Goal: Information Seeking & Learning: Learn about a topic

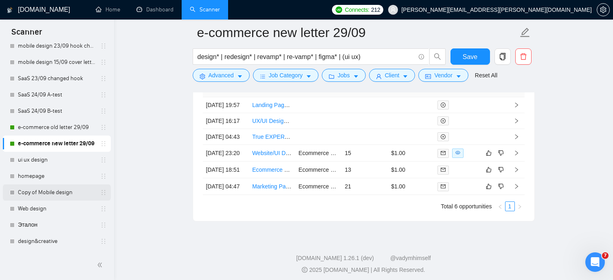
scroll to position [387, 0]
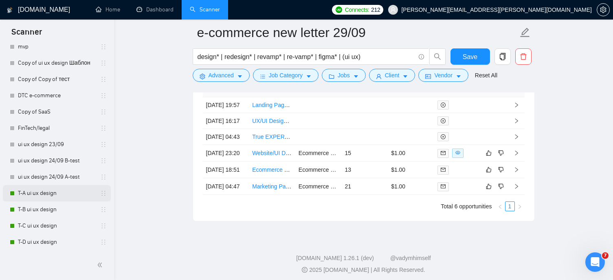
click at [49, 196] on link "T-A ui ux design" at bounding box center [56, 193] width 77 height 16
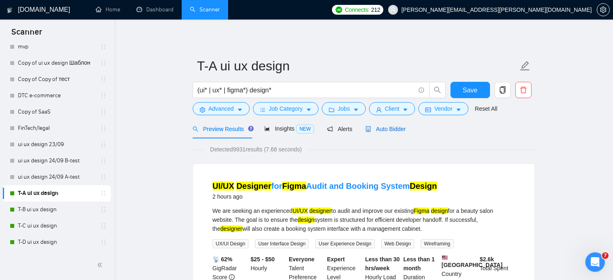
click at [385, 132] on div "Auto Bidder" at bounding box center [386, 129] width 40 height 9
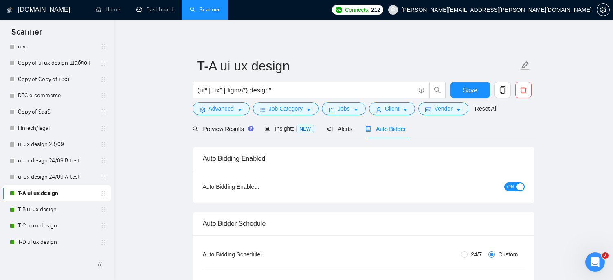
radio input "false"
radio input "true"
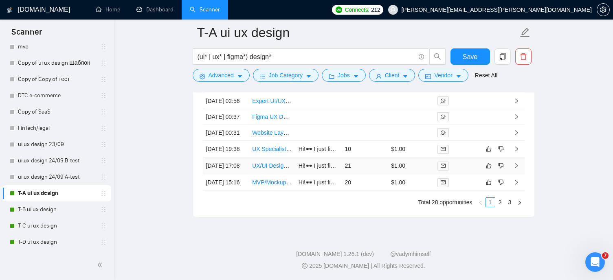
scroll to position [2354, 0]
click at [500, 203] on link "2" at bounding box center [500, 202] width 9 height 9
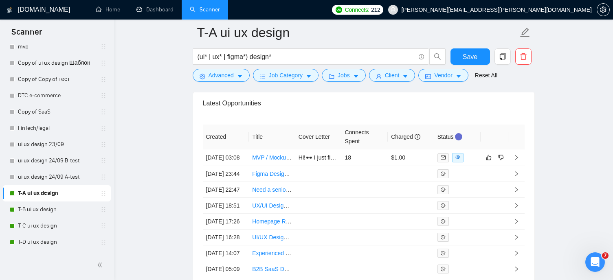
scroll to position [2151, 0]
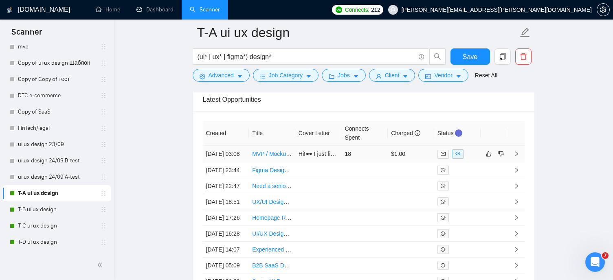
click at [262, 157] on link "MVP / Mockup Design for AI-Powered Journal App" at bounding box center [316, 154] width 128 height 7
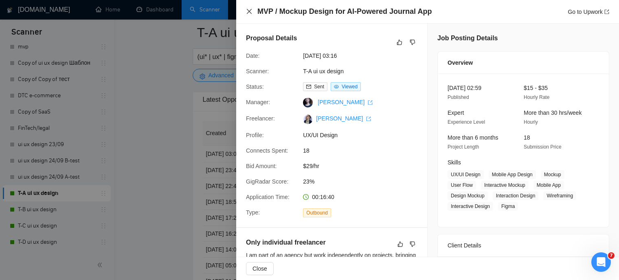
click at [248, 9] on icon "close" at bounding box center [249, 11] width 7 height 7
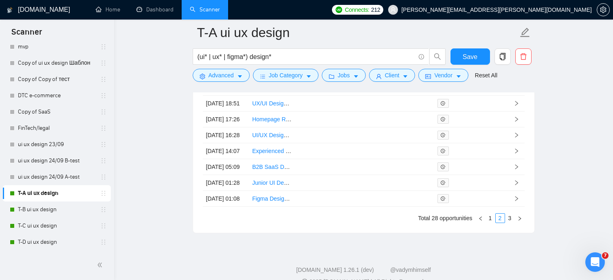
scroll to position [2324, 0]
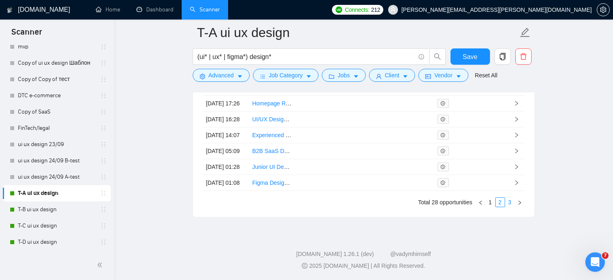
click at [511, 207] on link "3" at bounding box center [510, 202] width 9 height 9
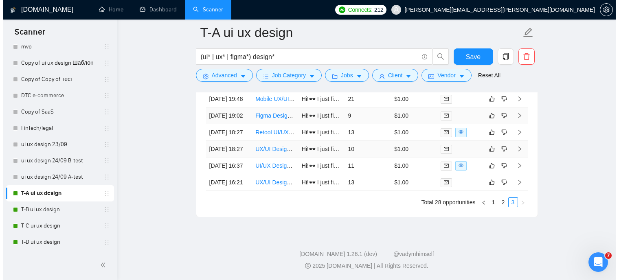
scroll to position [2252, 0]
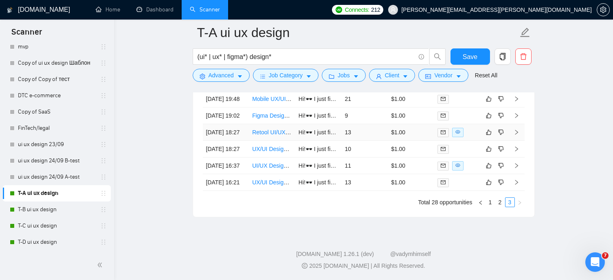
click at [276, 136] on link "Retool UI/UX Designer to Elevate a B2B Client Portal" at bounding box center [319, 132] width 134 height 7
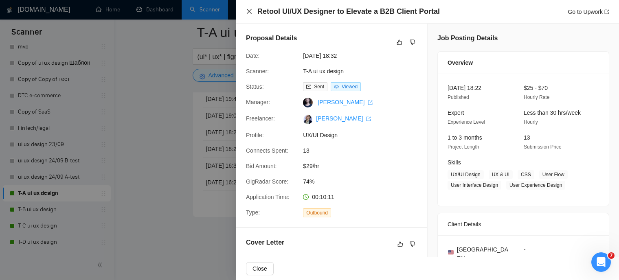
click at [251, 12] on icon "close" at bounding box center [249, 11] width 7 height 7
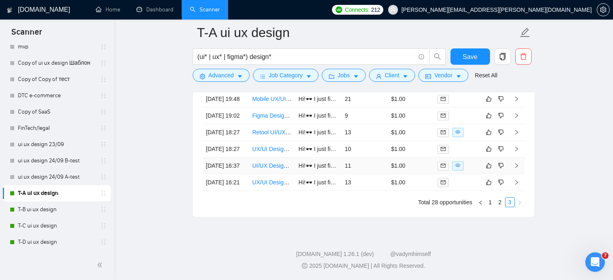
click at [265, 169] on link "UI/UX Designer for Interactive Mobile-First Web Page" at bounding box center [319, 166] width 135 height 7
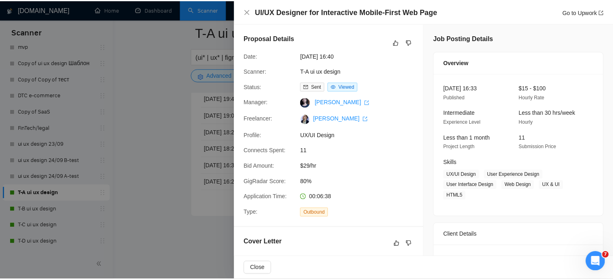
scroll to position [15, 0]
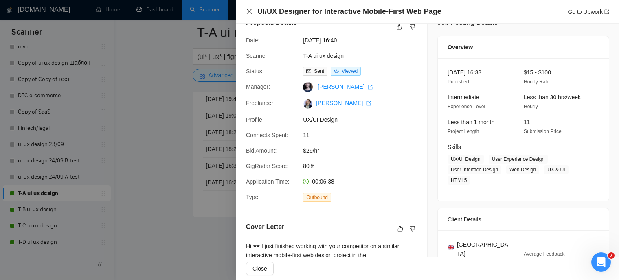
click at [249, 14] on icon "close" at bounding box center [249, 11] width 7 height 7
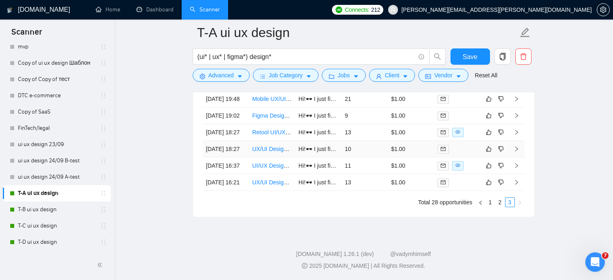
scroll to position [2279, 0]
click at [37, 211] on link "T-B ui ux design" at bounding box center [56, 210] width 77 height 16
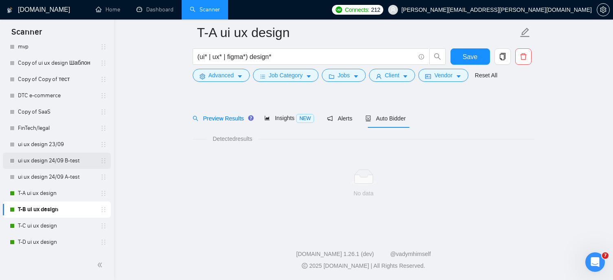
scroll to position [17, 0]
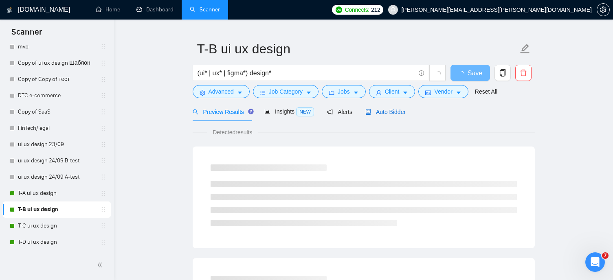
click at [389, 110] on span "Auto Bidder" at bounding box center [386, 112] width 40 height 7
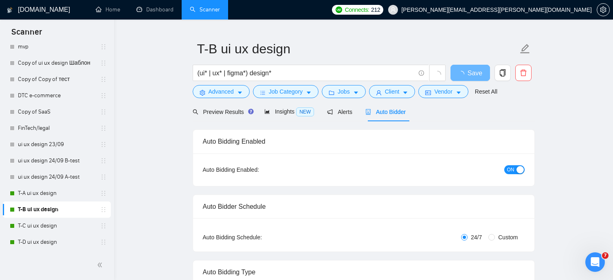
radio input "false"
radio input "true"
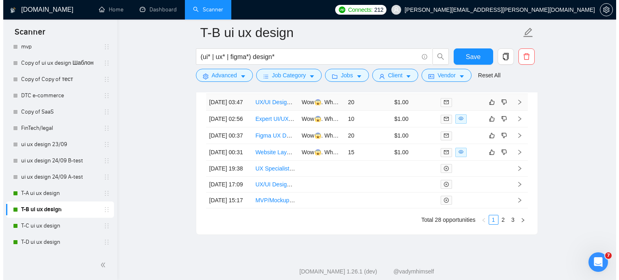
scroll to position [2263, 0]
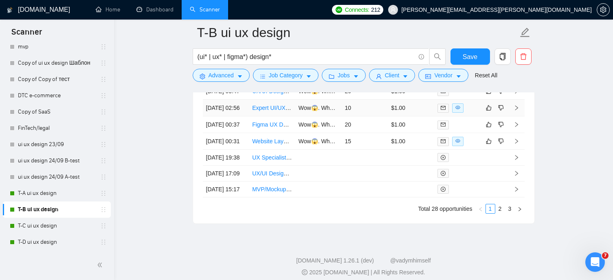
click at [270, 111] on link "Expert UI/UX Designer for Mobile Beauty/Skincare App" at bounding box center [321, 108] width 139 height 7
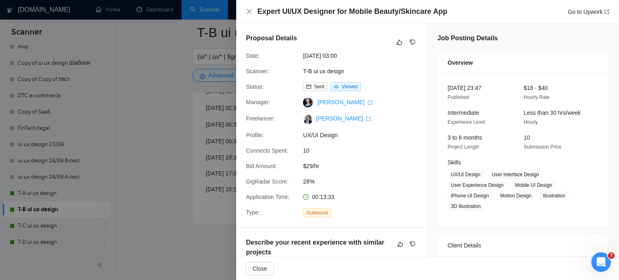
click at [228, 73] on div at bounding box center [309, 140] width 619 height 280
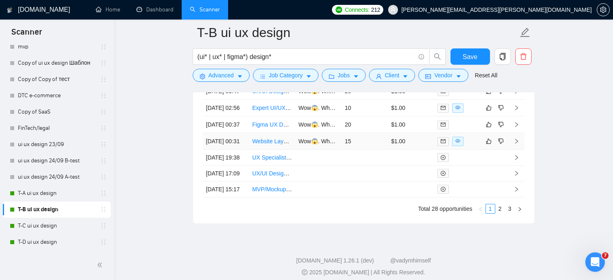
click at [271, 145] on link "Website Layout &amp; UX Design Expert Needed" at bounding box center [315, 141] width 126 height 7
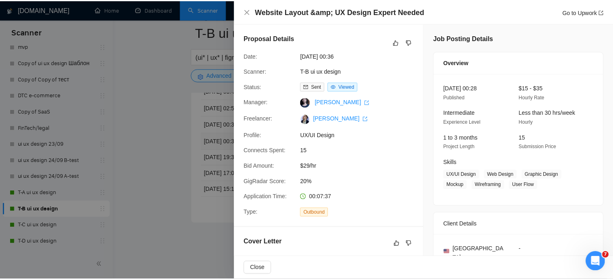
scroll to position [54, 0]
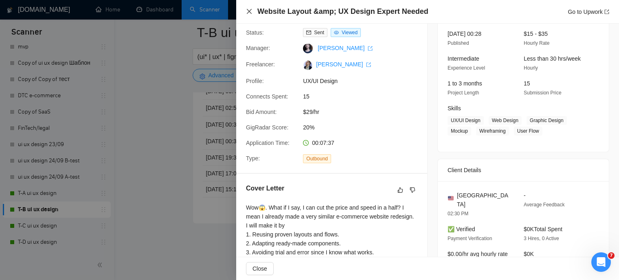
click at [252, 12] on icon "close" at bounding box center [249, 11] width 7 height 7
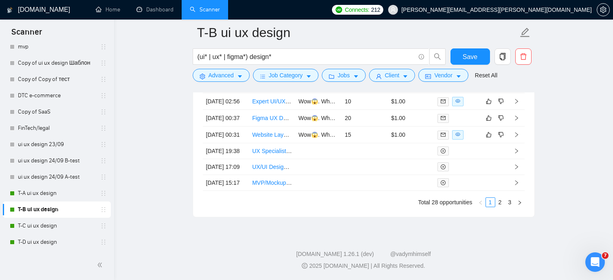
scroll to position [2354, 0]
click at [502, 203] on link "2" at bounding box center [500, 202] width 9 height 9
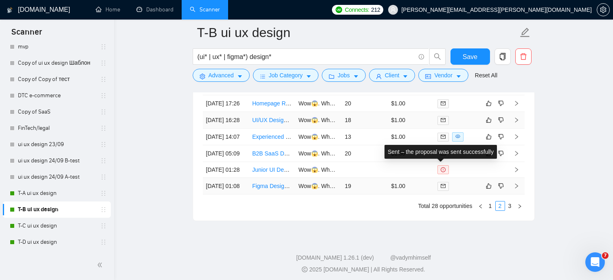
scroll to position [2271, 0]
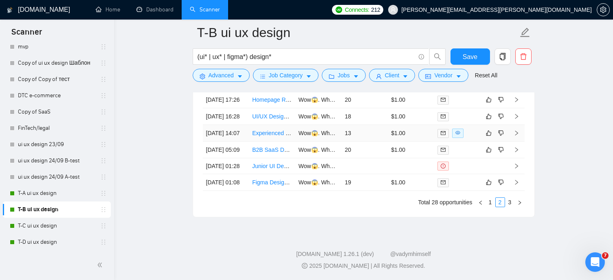
click at [269, 137] on link "Experienced Business Developer / Sales Representative for UX Design Agency" at bounding box center [352, 133] width 201 height 7
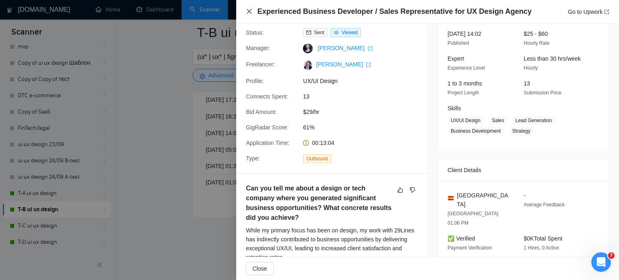
click at [249, 13] on icon "close" at bounding box center [249, 11] width 7 height 7
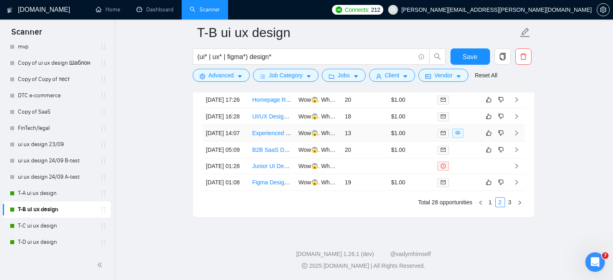
scroll to position [2354, 0]
click at [510, 203] on link "3" at bounding box center [510, 202] width 9 height 9
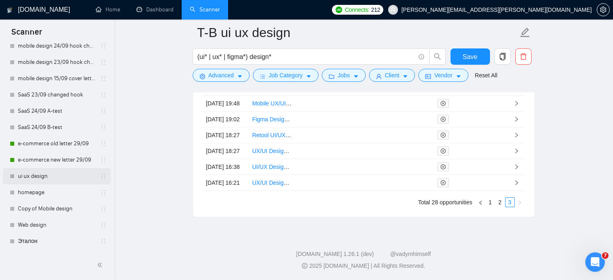
scroll to position [148, 0]
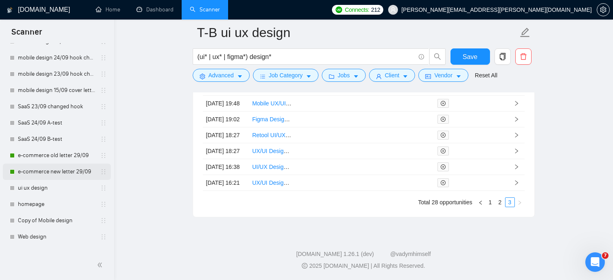
click at [66, 170] on link "e-commerce new letter 29/09" at bounding box center [56, 172] width 77 height 16
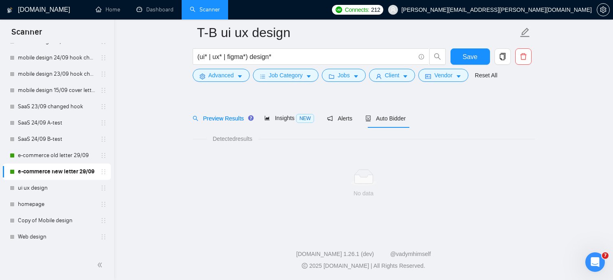
scroll to position [17, 0]
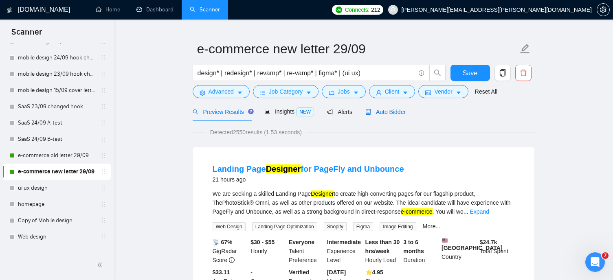
click at [401, 112] on span "Auto Bidder" at bounding box center [386, 112] width 40 height 7
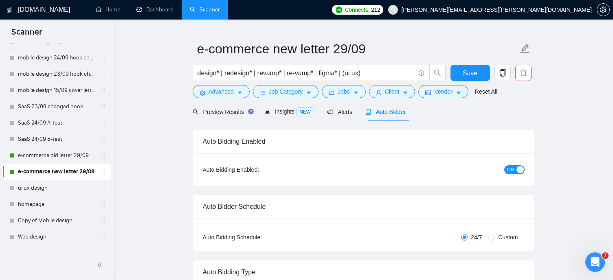
radio input "false"
radio input "true"
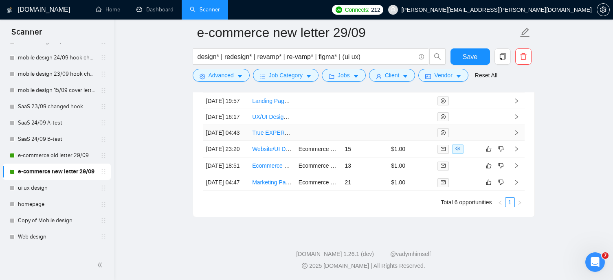
scroll to position [2239, 0]
click at [267, 152] on link "Website/UI Designer Needed for Snack Brand Visual Overhaul - Shopify" at bounding box center [343, 149] width 182 height 7
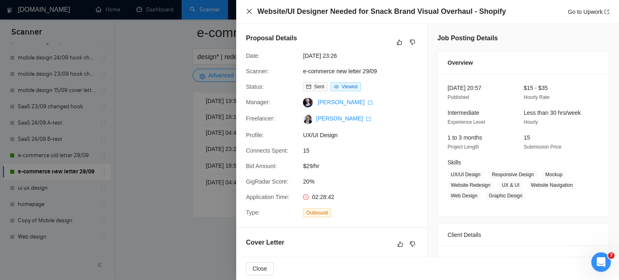
click at [246, 10] on icon "close" at bounding box center [249, 11] width 7 height 7
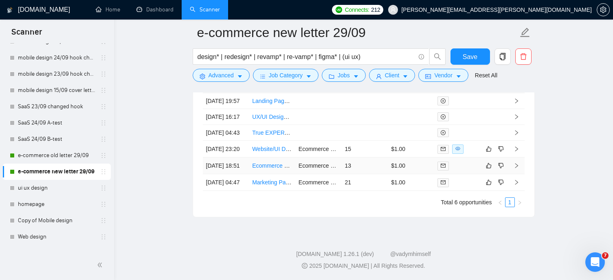
scroll to position [2268, 0]
click at [50, 155] on link "e-commerce old letter 29/09" at bounding box center [56, 156] width 77 height 16
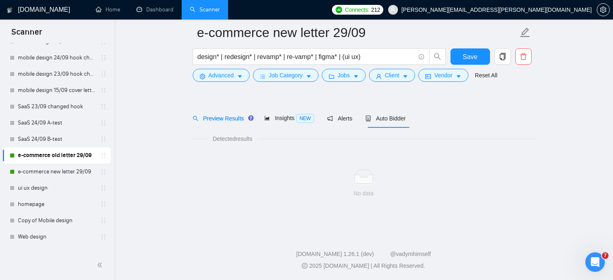
scroll to position [17, 0]
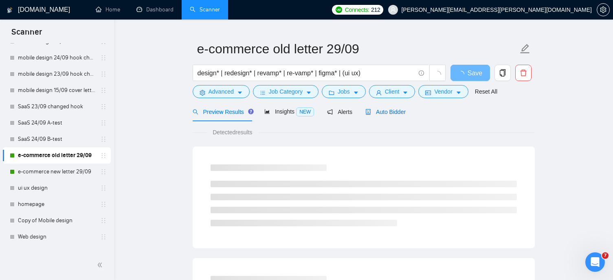
click at [387, 115] on div "Auto Bidder" at bounding box center [386, 112] width 40 height 9
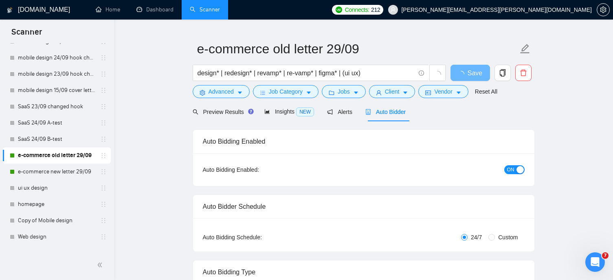
radio input "false"
radio input "true"
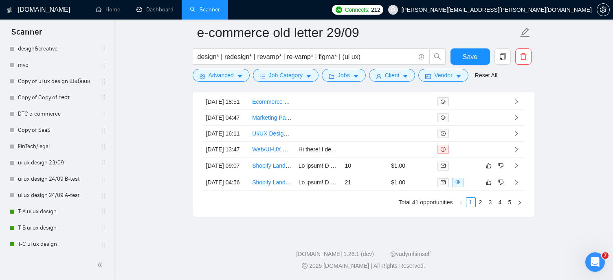
scroll to position [387, 0]
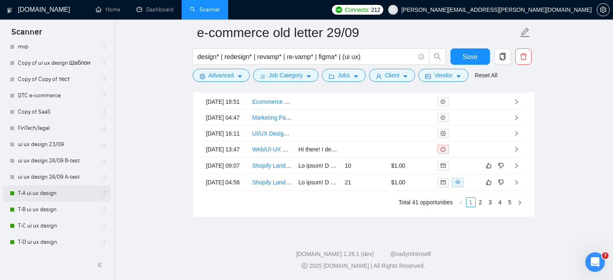
click at [45, 198] on link "T-A ui ux design" at bounding box center [56, 193] width 77 height 16
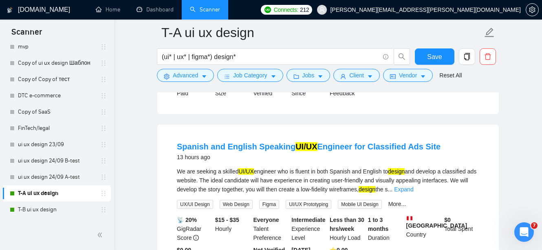
scroll to position [333, 0]
